Goal: Use online tool/utility: Utilize a website feature to perform a specific function

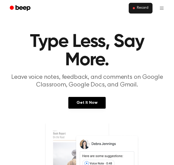
click at [137, 13] on button "Record" at bounding box center [141, 8] width 24 height 11
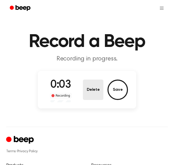
click at [95, 89] on button "Delete" at bounding box center [93, 90] width 20 height 20
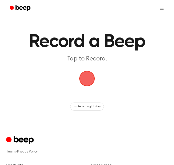
click at [90, 80] on span "button" at bounding box center [87, 79] width 17 height 17
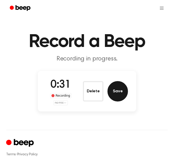
click at [115, 96] on button "Save" at bounding box center [117, 91] width 20 height 20
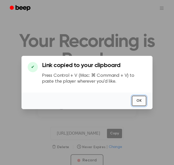
click at [139, 104] on button "OK" at bounding box center [139, 101] width 15 height 10
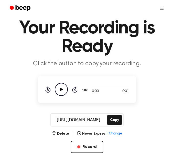
scroll to position [21, 0]
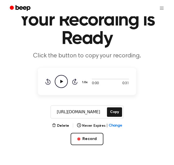
click at [62, 82] on icon "Play Audio" at bounding box center [61, 81] width 13 height 13
drag, startPoint x: 100, startPoint y: 80, endPoint x: 106, endPoint y: 82, distance: 6.4
click at [106, 82] on div "0:09 0:31" at bounding box center [110, 81] width 37 height 9
click at [106, 79] on div at bounding box center [110, 79] width 37 height 1
click at [47, 84] on icon "Rewind 5 seconds" at bounding box center [48, 81] width 6 height 7
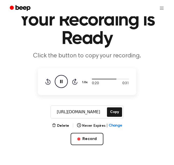
click at [47, 84] on icon "Rewind 5 seconds" at bounding box center [48, 81] width 6 height 7
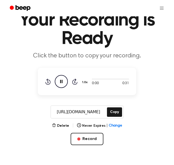
click at [47, 84] on icon "Rewind 5 seconds" at bounding box center [48, 81] width 6 height 7
click at [56, 124] on icon "button" at bounding box center [54, 125] width 4 height 4
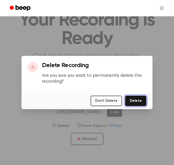
click at [142, 105] on button "Delete" at bounding box center [135, 101] width 21 height 10
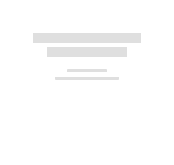
click at [133, 99] on div at bounding box center [87, 82] width 174 height 165
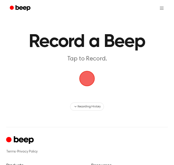
click at [92, 83] on span "button" at bounding box center [87, 79] width 17 height 17
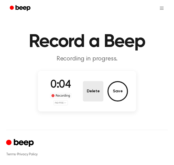
click at [93, 95] on button "Delete" at bounding box center [93, 91] width 20 height 20
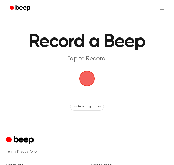
click at [84, 73] on span "button" at bounding box center [87, 79] width 16 height 16
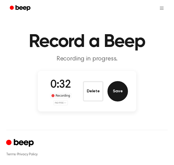
click at [112, 92] on button "Save" at bounding box center [117, 91] width 20 height 20
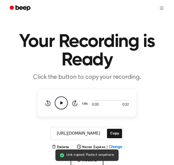
click at [57, 103] on icon "Play Audio" at bounding box center [61, 103] width 13 height 13
click at [97, 100] on div at bounding box center [110, 100] width 37 height 1
click at [109, 102] on div at bounding box center [110, 100] width 37 height 4
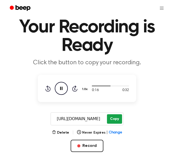
scroll to position [16, 0]
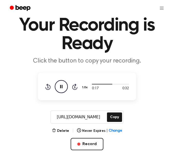
click at [65, 128] on div "Delete | Never Expires | Change" at bounding box center [87, 131] width 70 height 6
click at [63, 134] on button "Delete" at bounding box center [60, 131] width 17 height 5
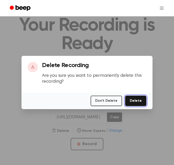
click at [129, 104] on button "Delete" at bounding box center [135, 101] width 21 height 10
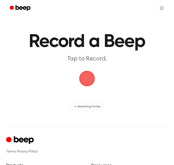
click at [81, 81] on span "button" at bounding box center [87, 79] width 28 height 28
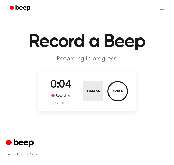
click at [91, 97] on button "Delete" at bounding box center [93, 91] width 20 height 20
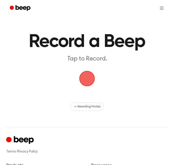
click at [84, 85] on span "button" at bounding box center [86, 78] width 19 height 19
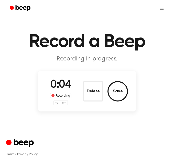
click at [61, 102] on html "Record a Beep Recording in progress. 0:04 Recording no mic Delete Save ⚠️ We ar…" at bounding box center [87, 143] width 174 height 287
click at [53, 120] on div "Internal Mic" at bounding box center [53, 120] width 27 height 5
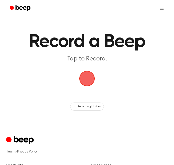
click at [85, 80] on span "button" at bounding box center [87, 79] width 17 height 17
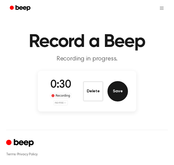
click at [112, 95] on button "Save" at bounding box center [117, 91] width 20 height 20
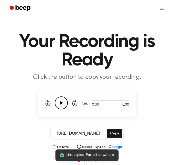
click at [62, 104] on icon "Play Audio" at bounding box center [61, 103] width 13 height 13
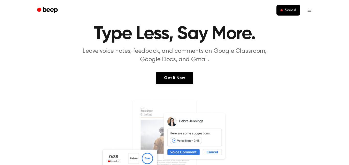
scroll to position [21, 0]
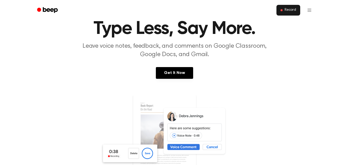
click at [287, 13] on button "Record" at bounding box center [289, 10] width 24 height 11
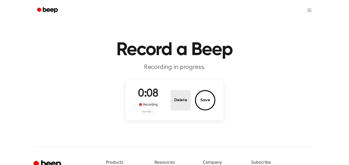
click at [180, 106] on button "Delete" at bounding box center [181, 100] width 20 height 20
